Goal: Information Seeking & Learning: Learn about a topic

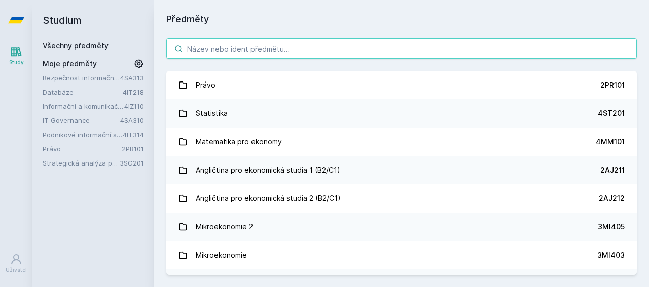
click at [253, 50] on input "search" at bounding box center [401, 49] width 470 height 20
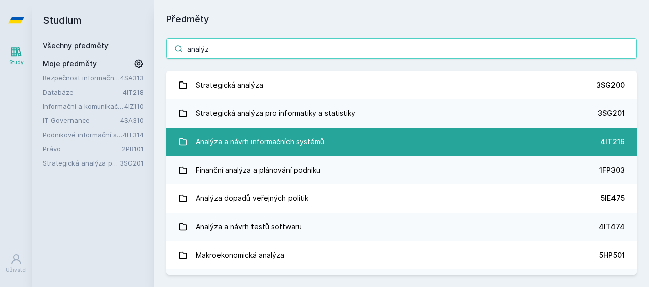
type input "analýz"
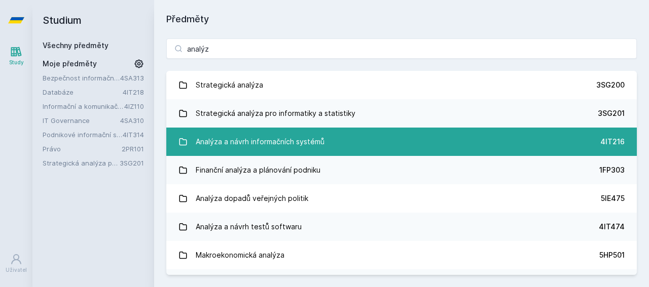
click at [229, 131] on link "Analýza a návrh informačních systémů 4IT216" at bounding box center [401, 142] width 470 height 28
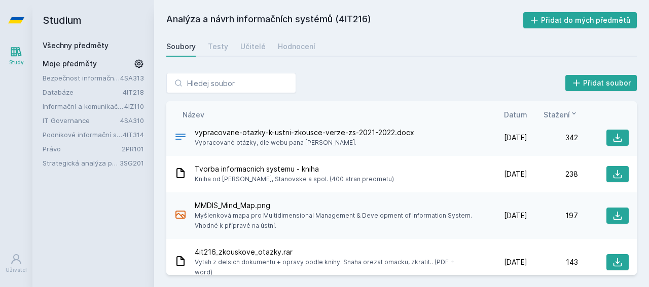
scroll to position [46, 0]
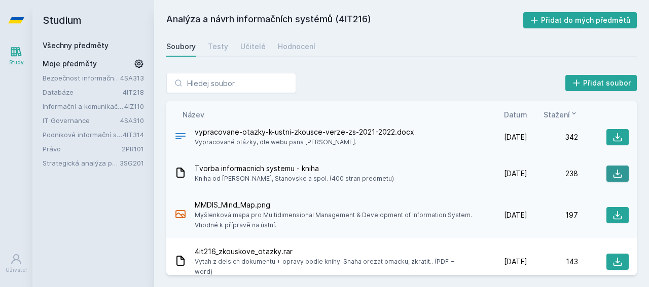
click at [614, 171] on icon at bounding box center [617, 174] width 10 height 10
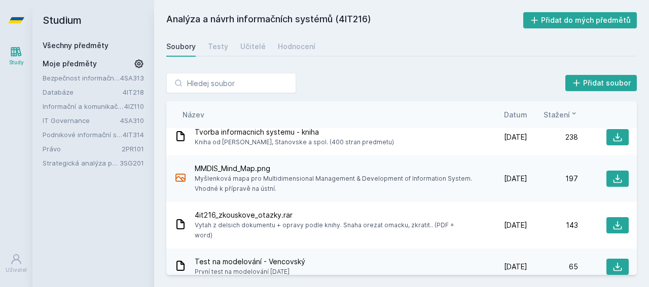
scroll to position [0, 0]
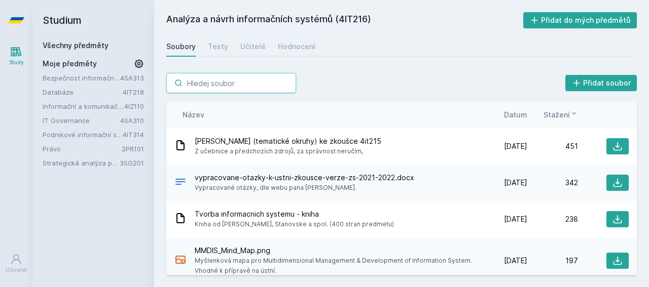
click at [217, 88] on input "search" at bounding box center [231, 83] width 130 height 20
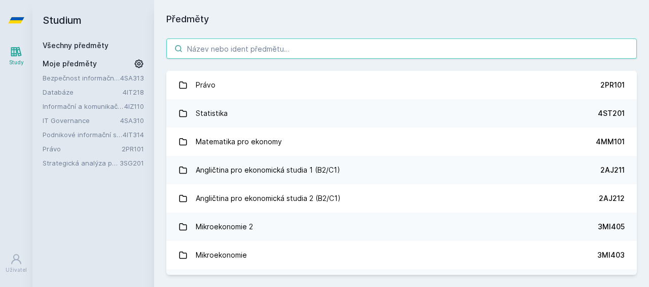
click at [342, 46] on input "search" at bounding box center [401, 49] width 470 height 20
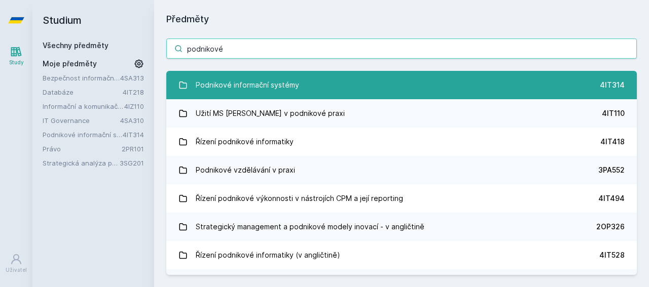
type input "podnikové"
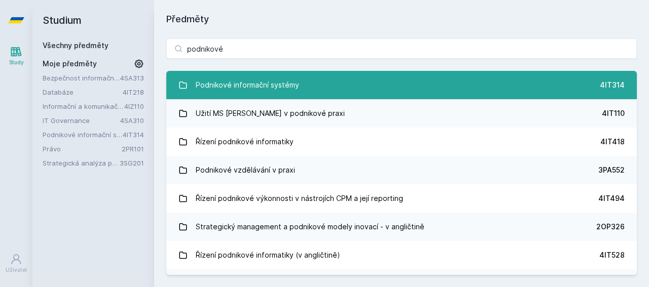
click at [287, 80] on div "Podnikové informační systémy" at bounding box center [247, 85] width 103 height 20
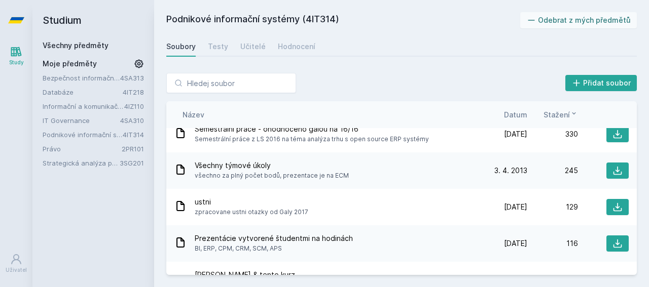
scroll to position [49, 0]
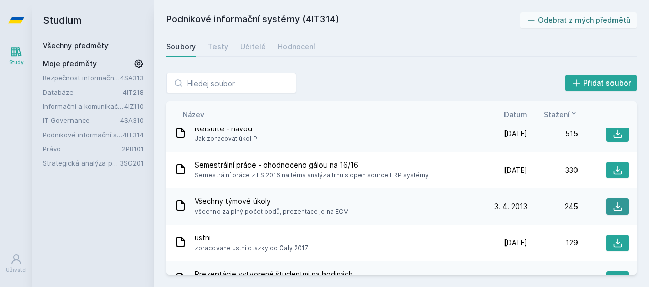
click at [606, 205] on button at bounding box center [617, 207] width 22 height 16
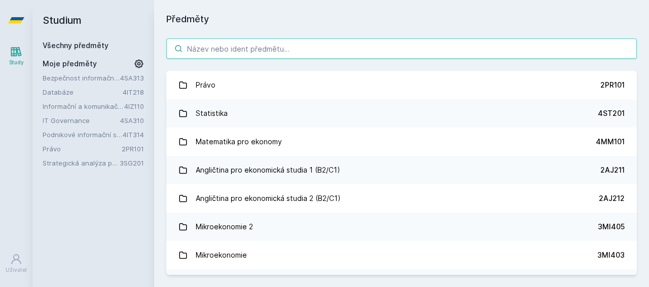
click at [214, 46] on input "search" at bounding box center [401, 49] width 470 height 20
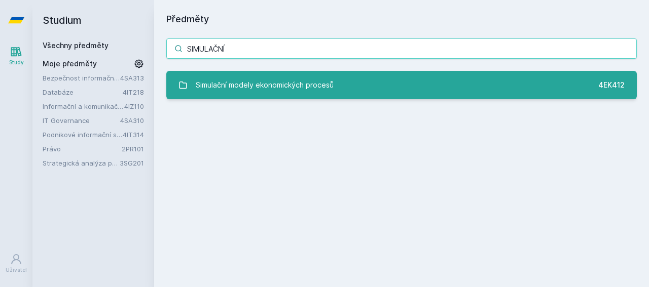
type input "SIMULAČNÍ"
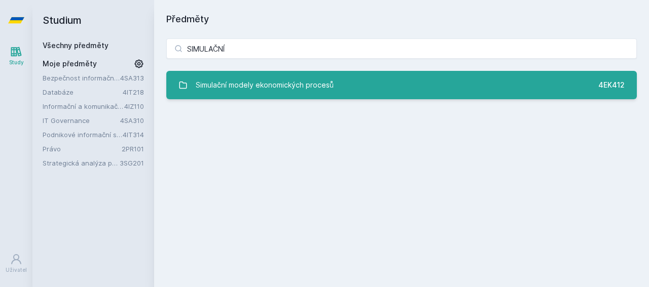
click at [229, 74] on link "Simulační modely ekonomických procesů 4EK412" at bounding box center [401, 85] width 470 height 28
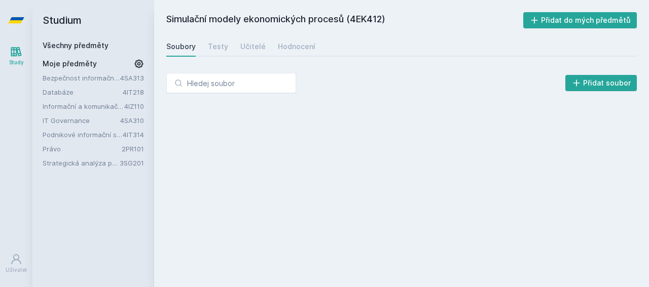
click at [229, 74] on input "search" at bounding box center [231, 83] width 130 height 20
click at [213, 46] on div "Testy" at bounding box center [218, 47] width 20 height 10
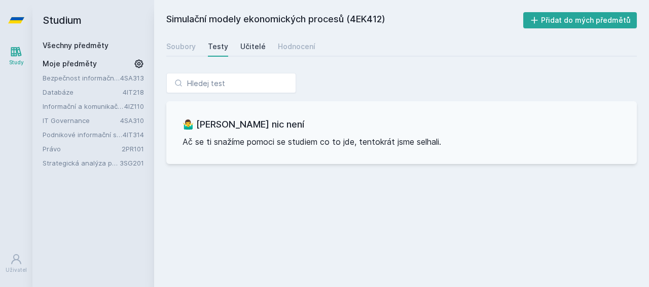
click at [249, 44] on div "Učitelé" at bounding box center [252, 47] width 25 height 10
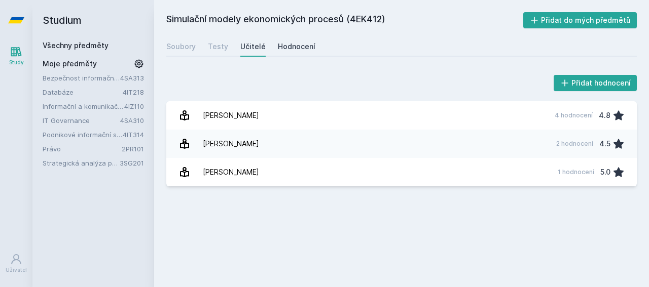
click at [290, 47] on div "Hodnocení" at bounding box center [297, 47] width 38 height 10
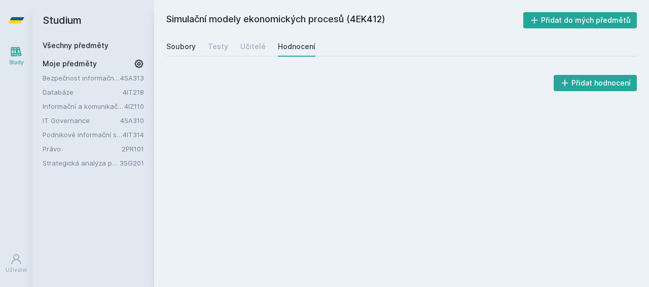
click at [168, 50] on div "Soubory" at bounding box center [180, 47] width 29 height 10
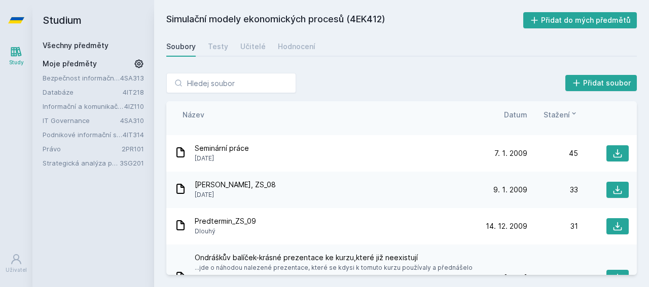
scroll to position [95, 0]
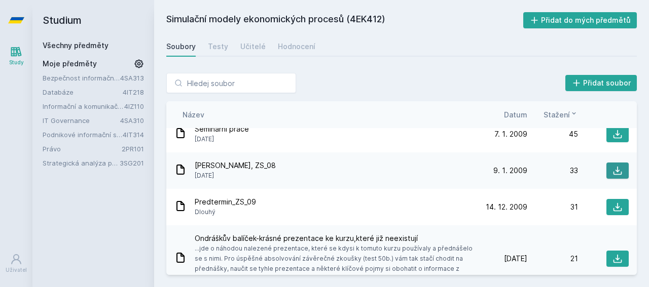
click at [618, 175] on icon at bounding box center [617, 171] width 10 height 10
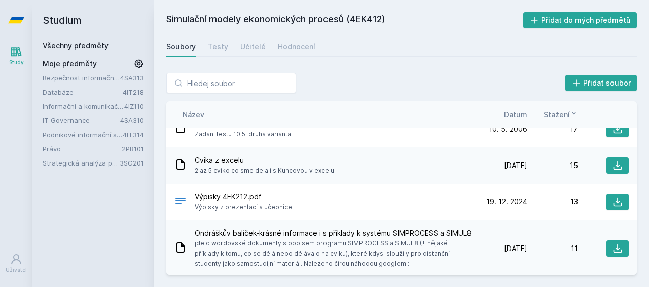
scroll to position [351, 0]
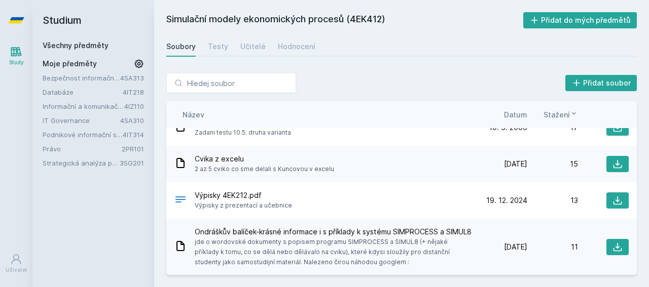
click at [516, 118] on span "Datum" at bounding box center [515, 115] width 23 height 11
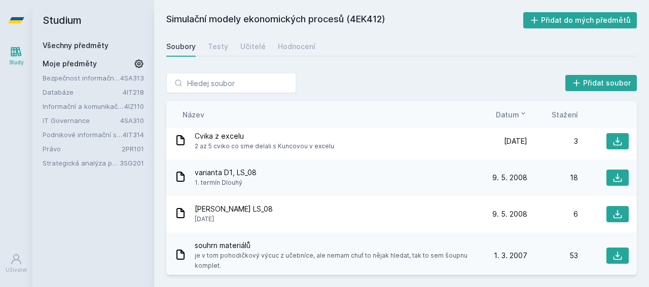
scroll to position [355, 0]
